Goal: Task Accomplishment & Management: Use online tool/utility

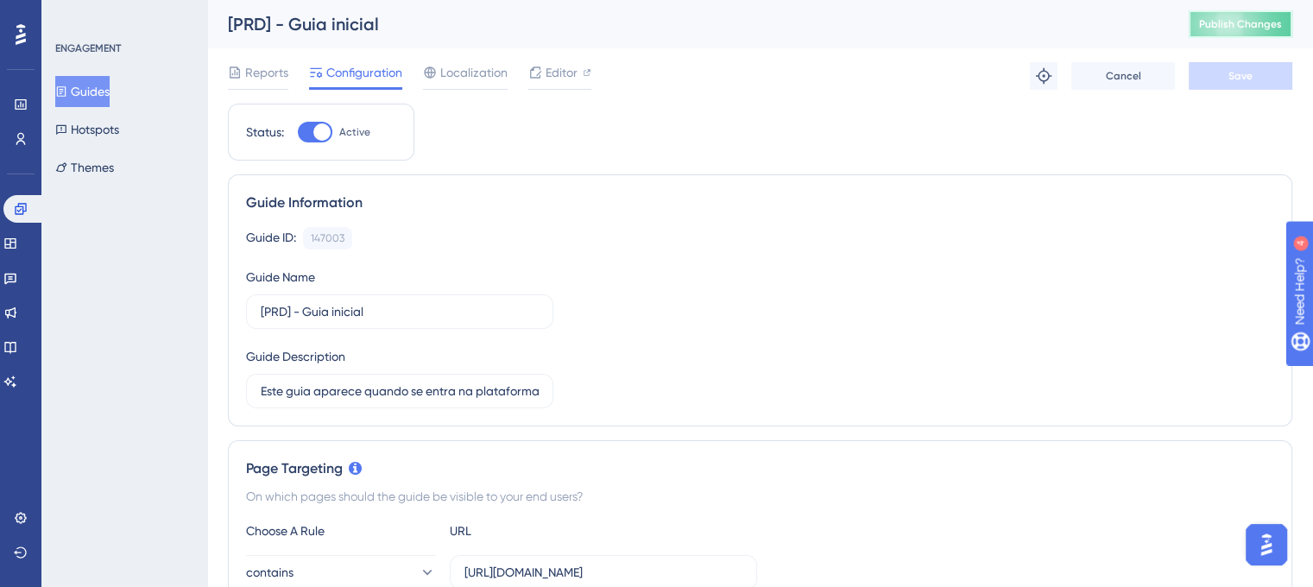
click at [1242, 30] on span "Publish Changes" at bounding box center [1240, 24] width 83 height 14
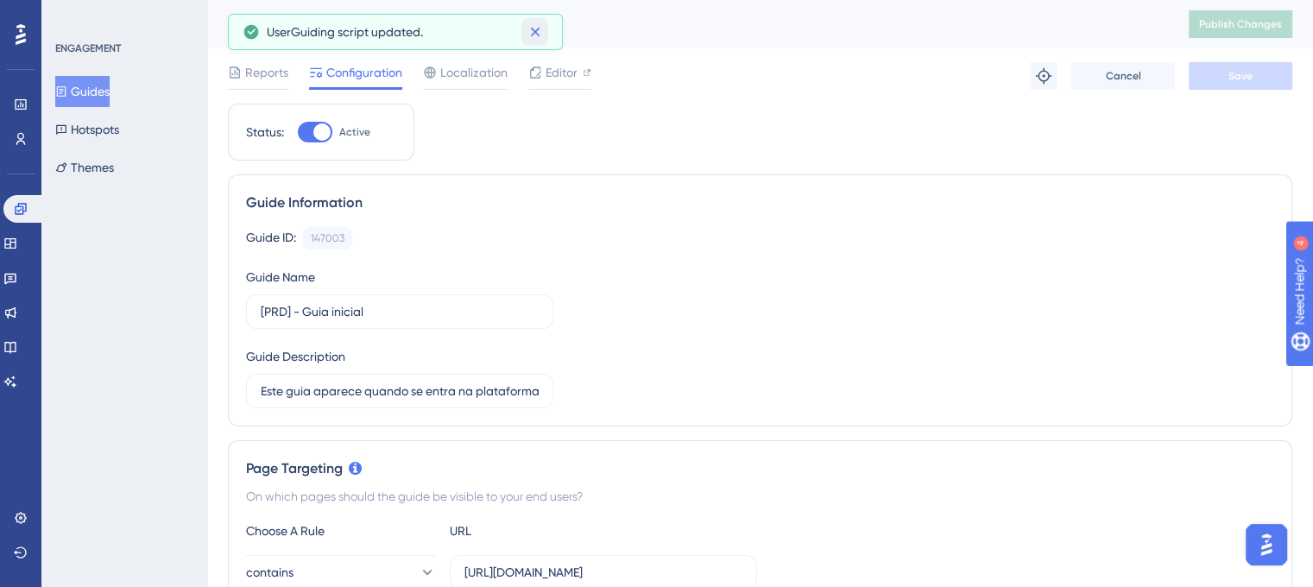
click at [545, 35] on button at bounding box center [534, 32] width 27 height 28
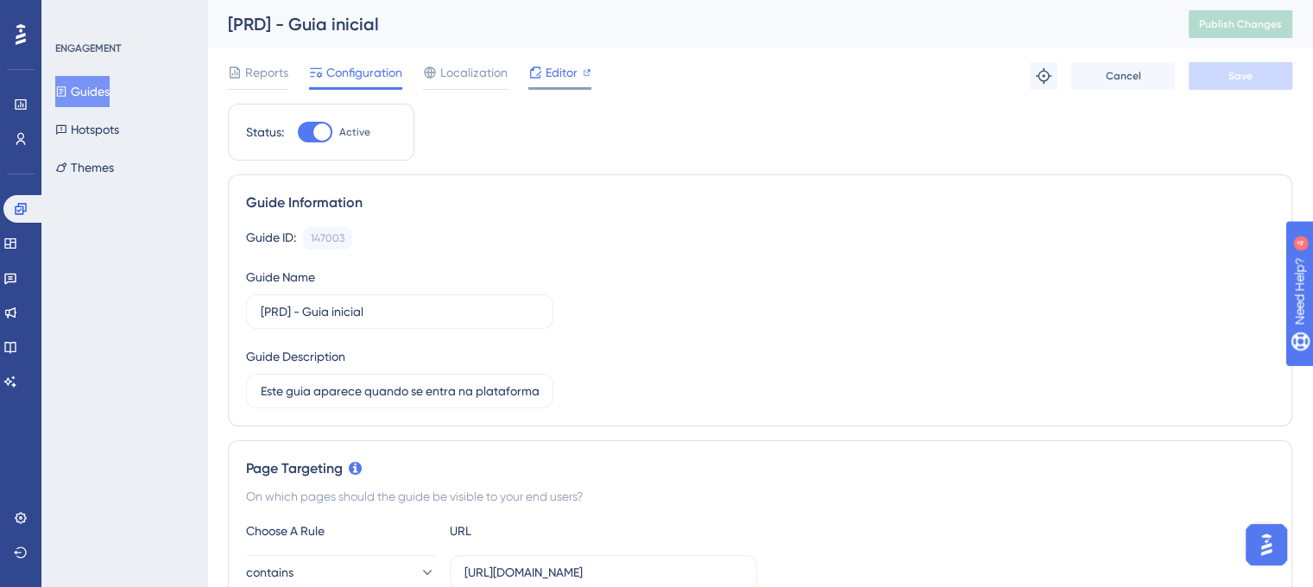
click at [566, 68] on span "Editor" at bounding box center [562, 72] width 32 height 21
click at [1262, 25] on span "Publish Changes" at bounding box center [1240, 24] width 83 height 14
click at [1292, 31] on button "Publish Changes" at bounding box center [1241, 24] width 104 height 28
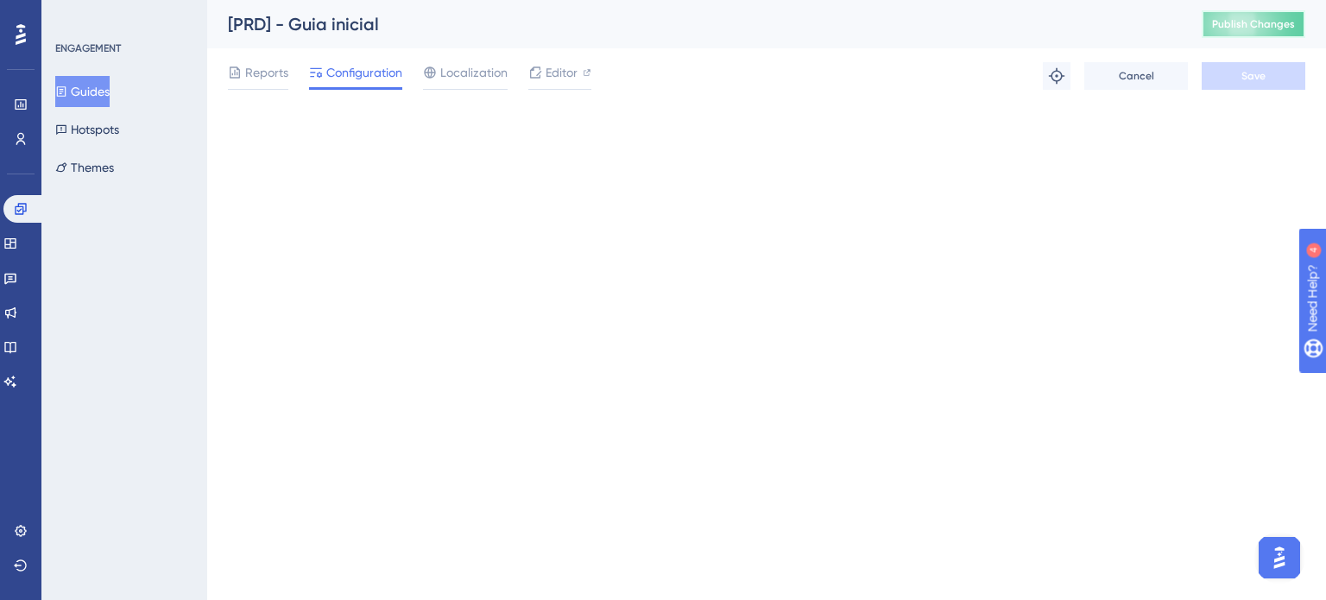
click at [1285, 23] on button "Publish Changes" at bounding box center [1254, 24] width 104 height 28
